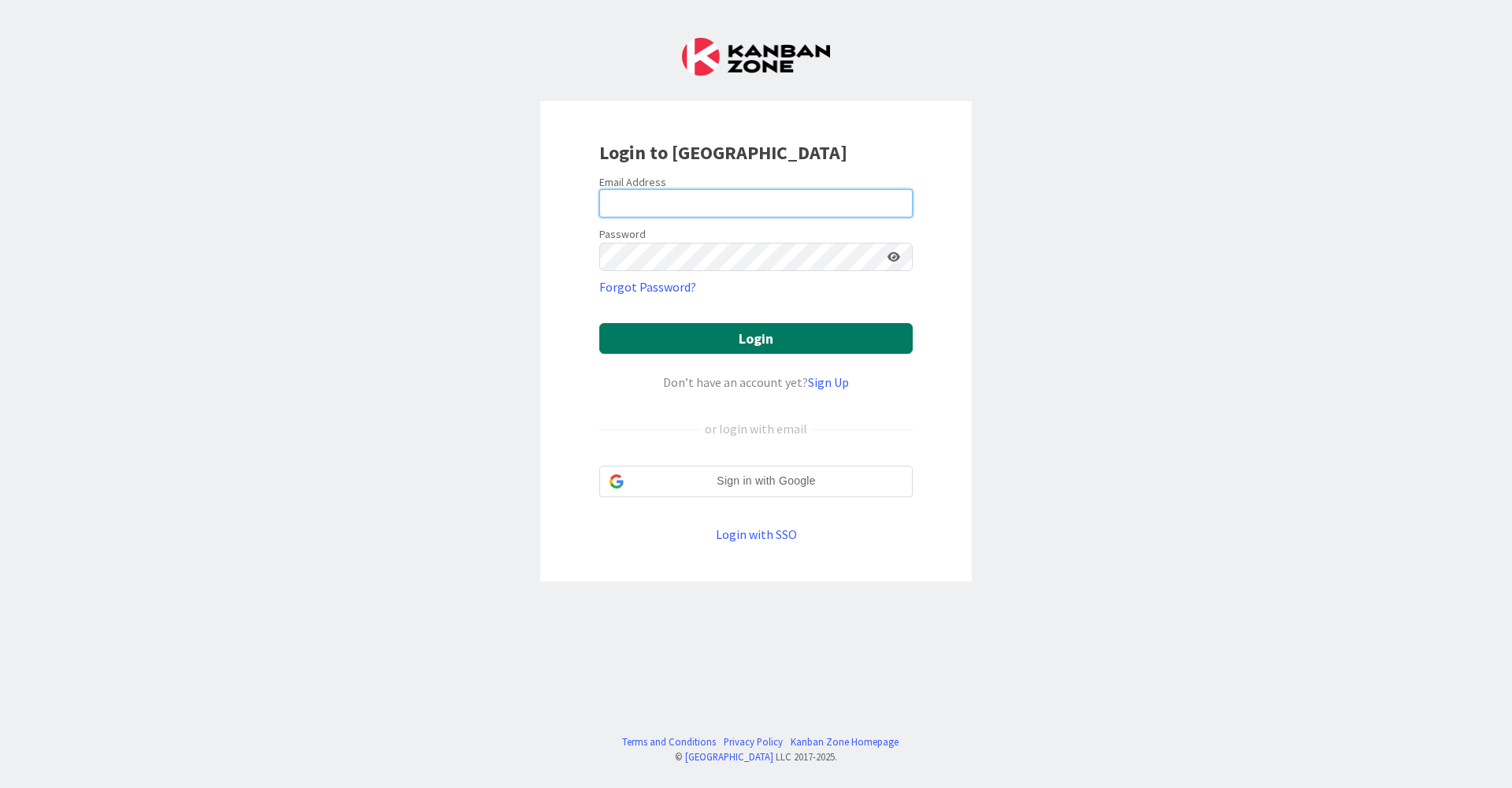
type input "[EMAIL_ADDRESS][DOMAIN_NAME]"
click at [820, 346] on button "Login" at bounding box center [756, 338] width 314 height 31
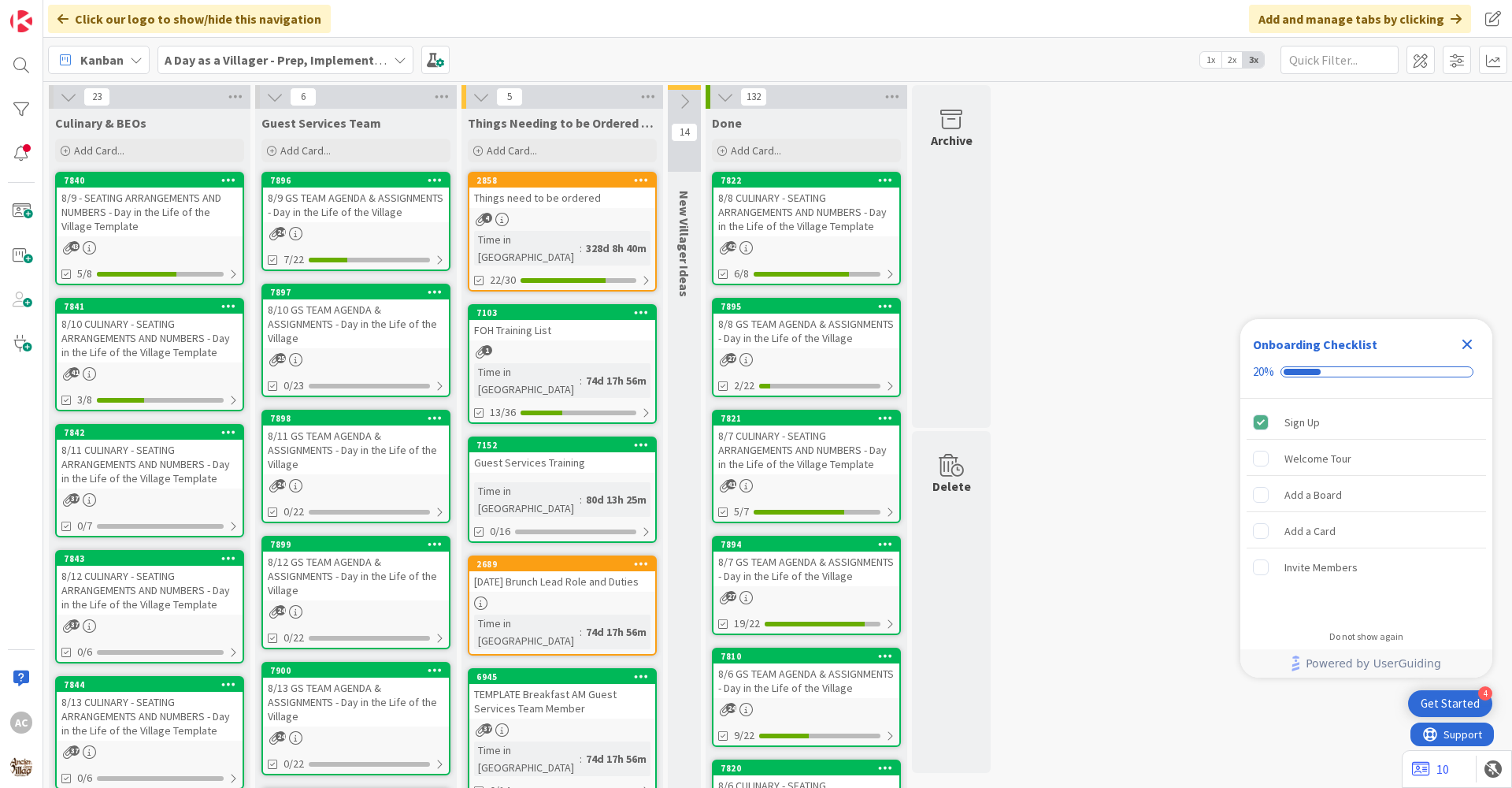
click at [113, 376] on div "41" at bounding box center [150, 374] width 186 height 14
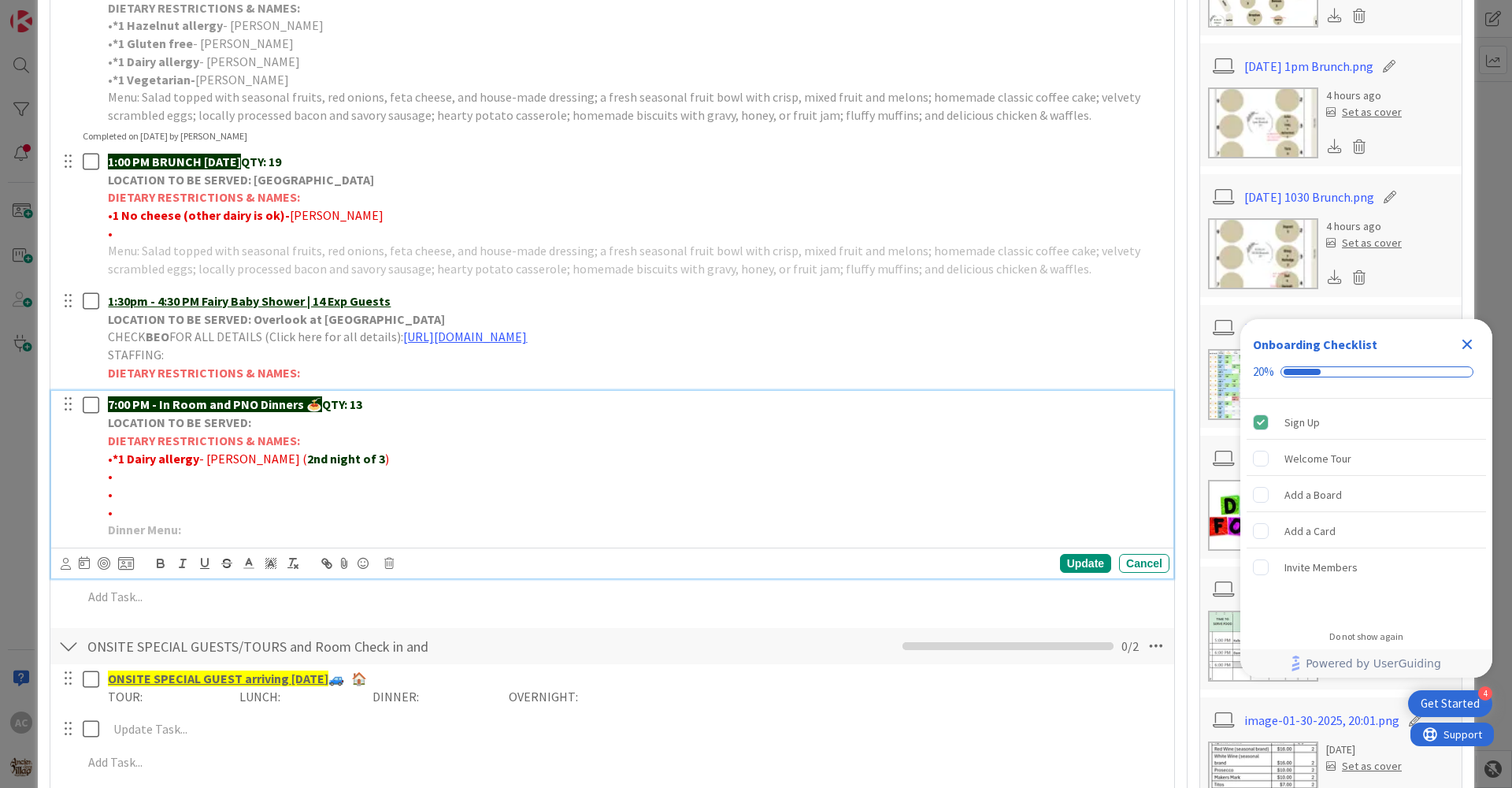
click at [201, 529] on p "Dinner Menu:" at bounding box center [635, 529] width 1055 height 18
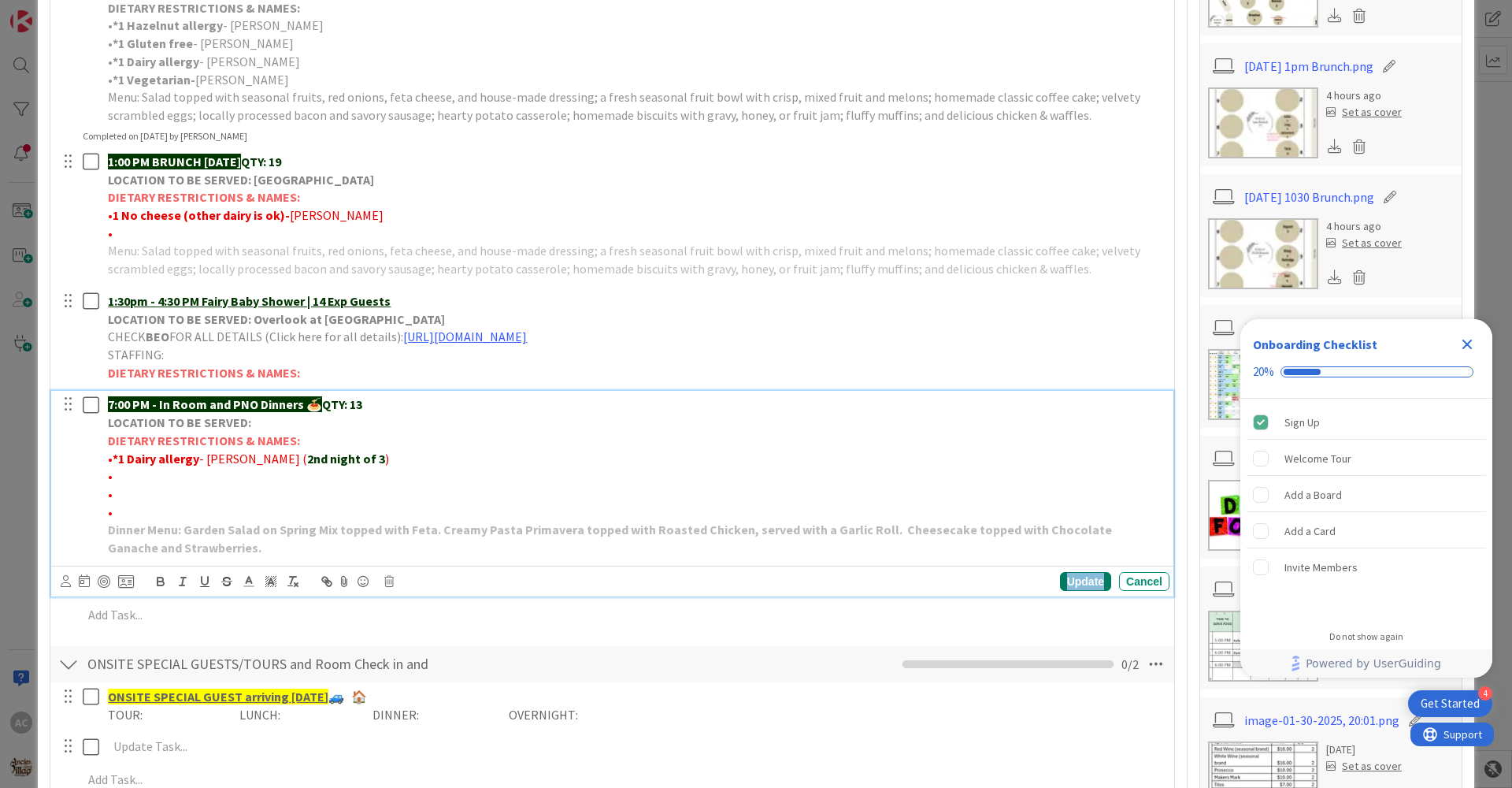
click at [1076, 590] on div "Update" at bounding box center [1085, 581] width 51 height 19
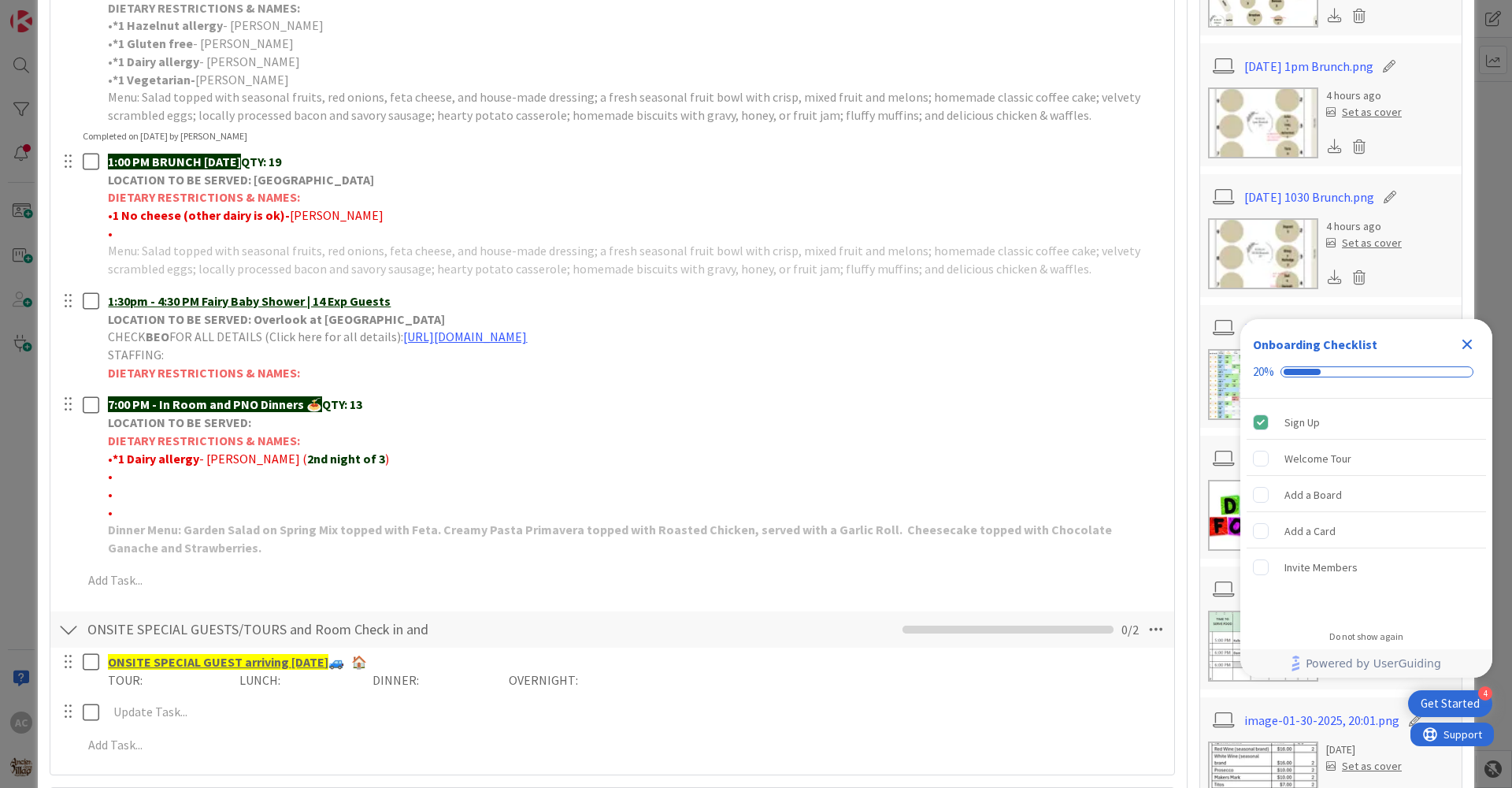
click at [1464, 338] on icon "Close Checklist" at bounding box center [1468, 345] width 19 height 19
